Goal: Check status: Check status

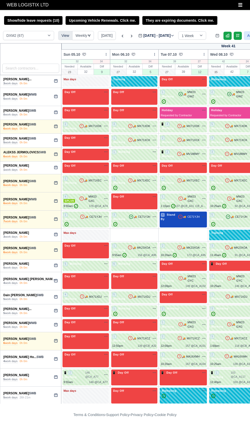
select select "1"
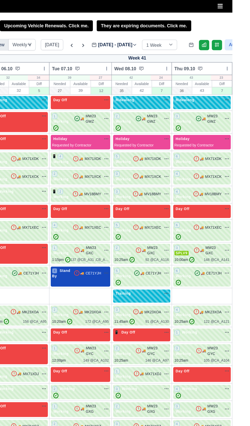
scroll to position [0, 138]
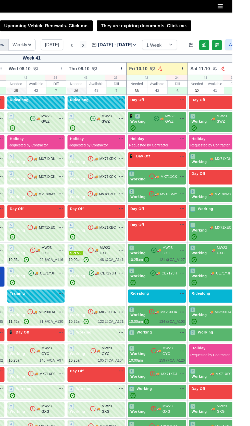
click at [130, 36] on icon at bounding box center [131, 35] width 5 height 5
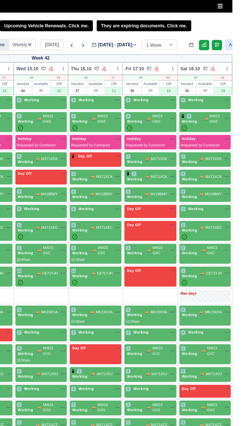
type input "[DATE]"
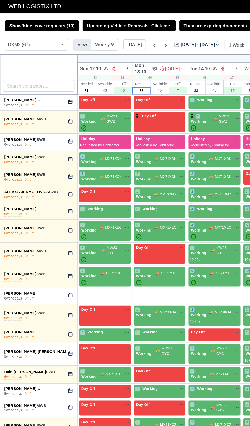
click at [116, 73] on input "33" at bounding box center [112, 71] width 14 height 5
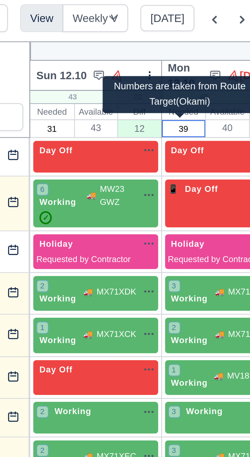
type input "39"
click at [72, 71] on input "31" at bounding box center [69, 71] width 14 height 5
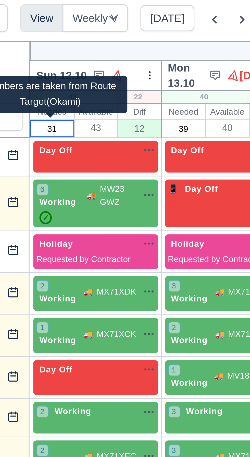
type input "3"
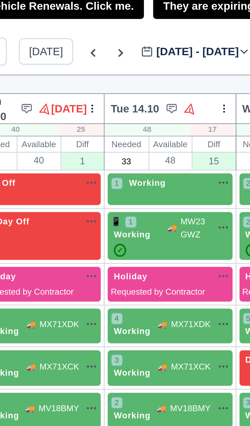
scroll to position [0, 23]
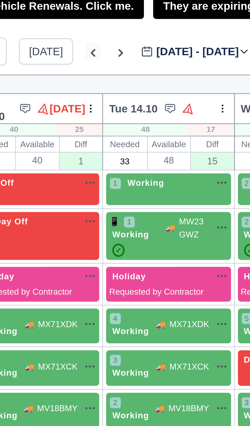
type input "38"
click at [121, 36] on icon at bounding box center [122, 35] width 5 height 5
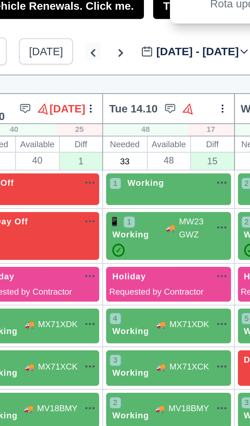
type input "[DATE]"
click at [130, 36] on icon at bounding box center [131, 35] width 5 height 5
type input "[DATE]"
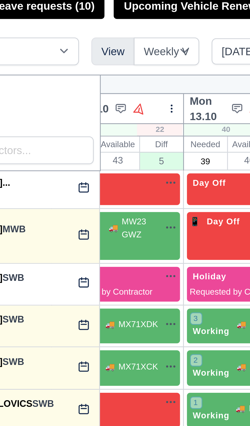
scroll to position [0, 17]
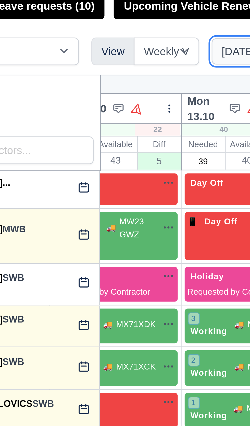
click at [104, 34] on button "[DATE]" at bounding box center [107, 35] width 18 height 9
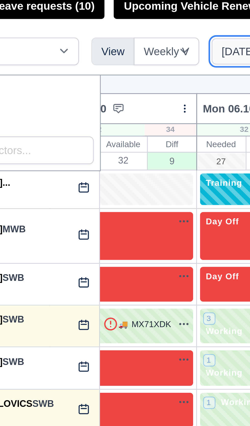
type input "[DATE]"
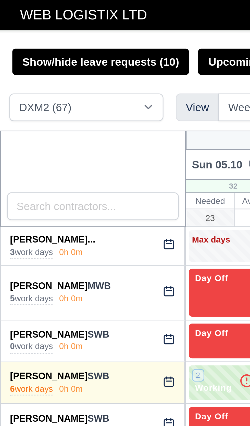
scroll to position [0, 0]
